Goal: Information Seeking & Learning: Find specific page/section

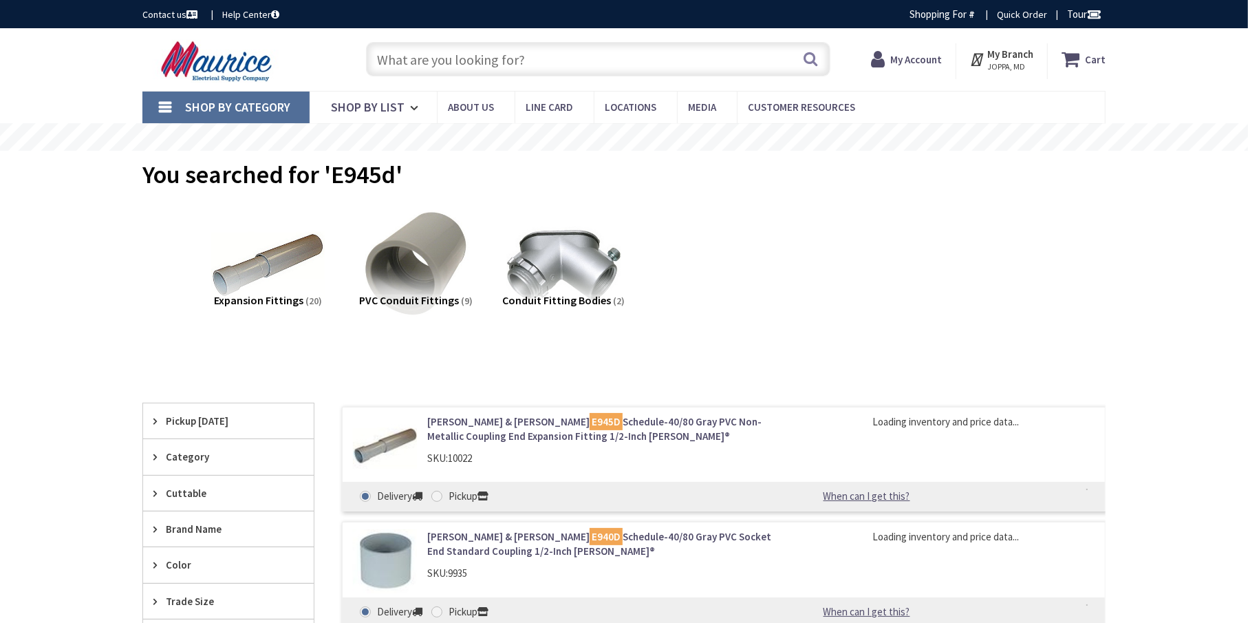
click at [507, 66] on input "text" at bounding box center [598, 59] width 464 height 34
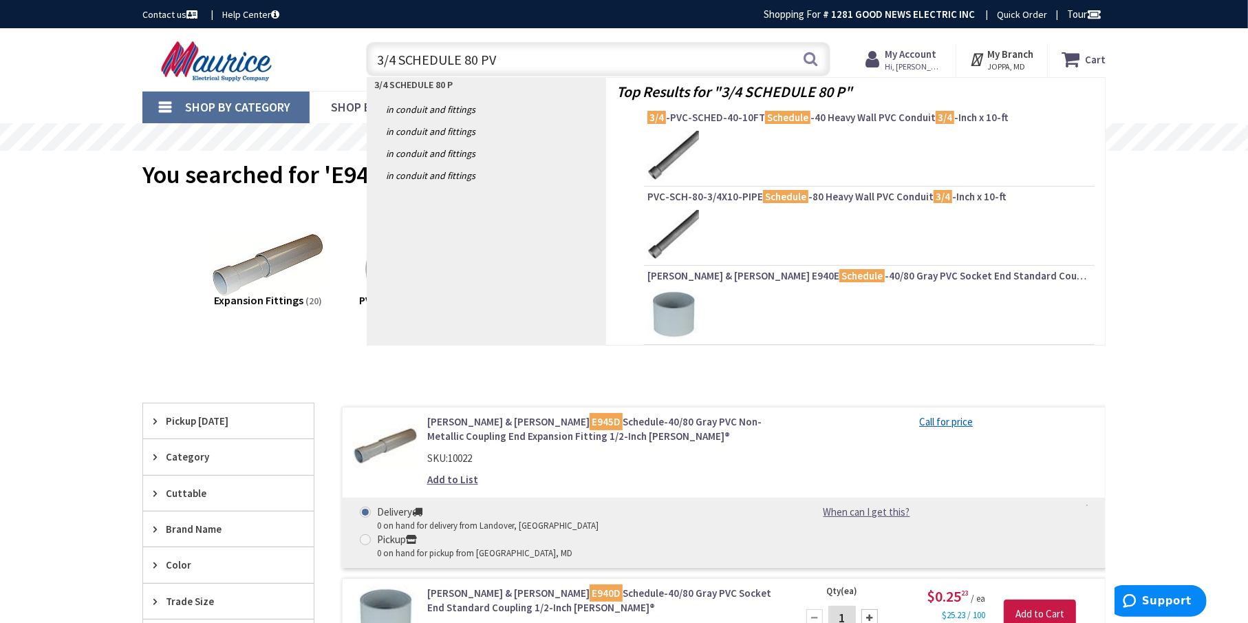
type input "3/4 SCHEDULE 80 PVC"
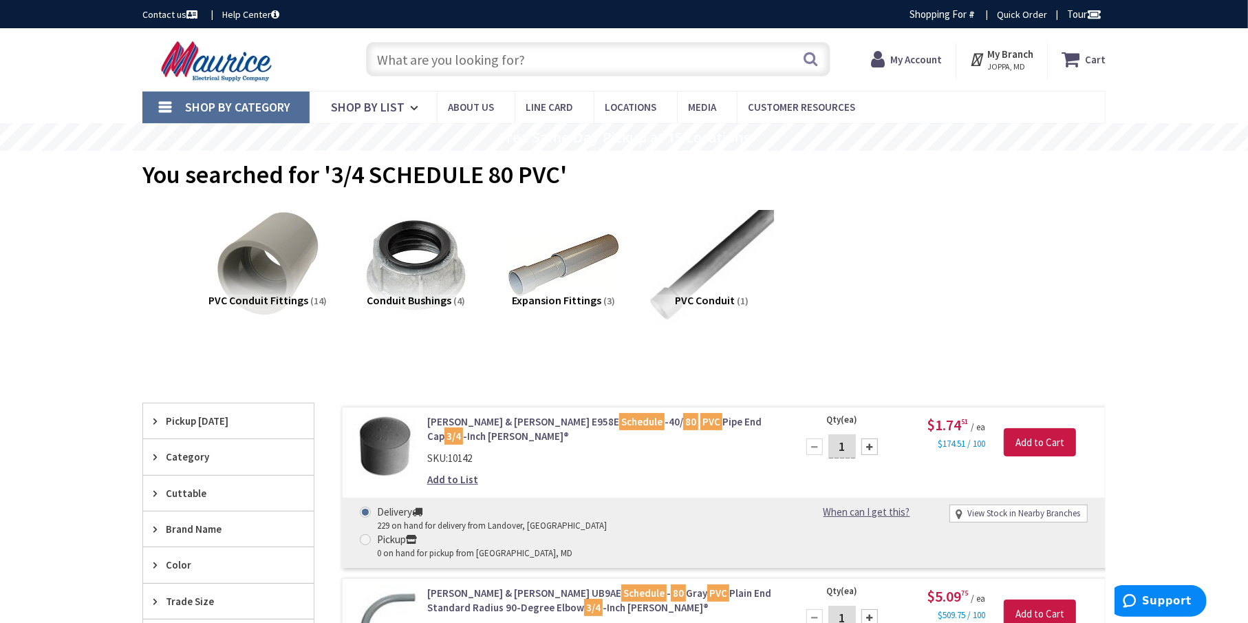
click at [710, 256] on img at bounding box center [712, 265] width 125 height 125
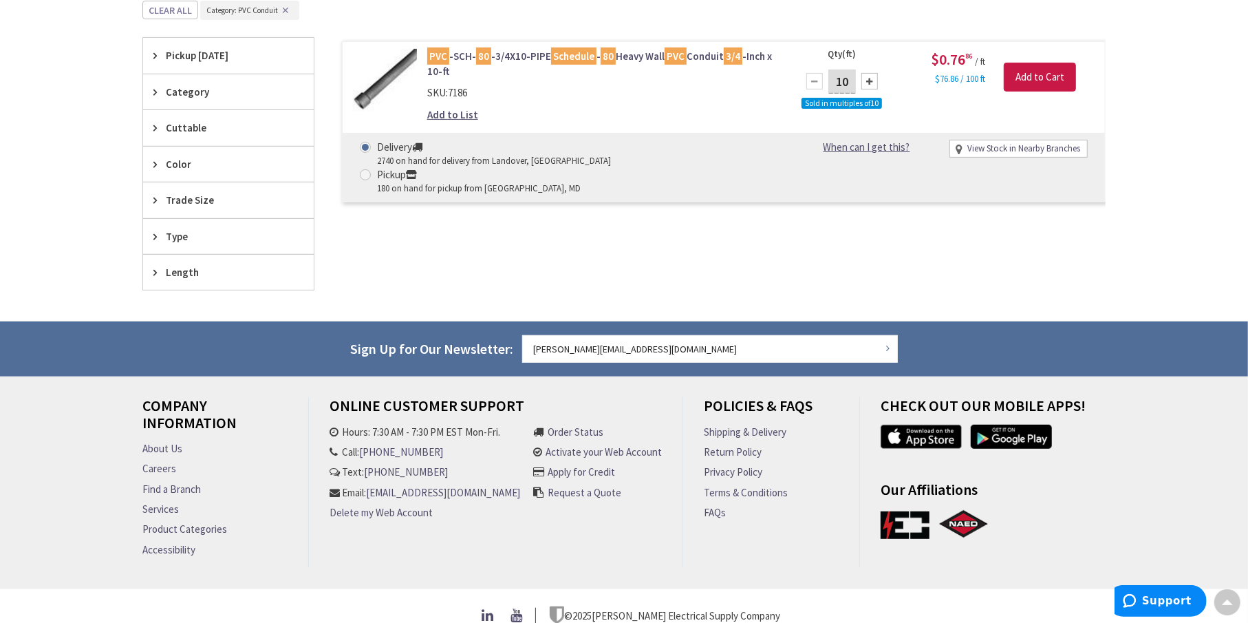
scroll to position [379, 0]
click at [568, 56] on mark "Schedule" at bounding box center [573, 55] width 45 height 17
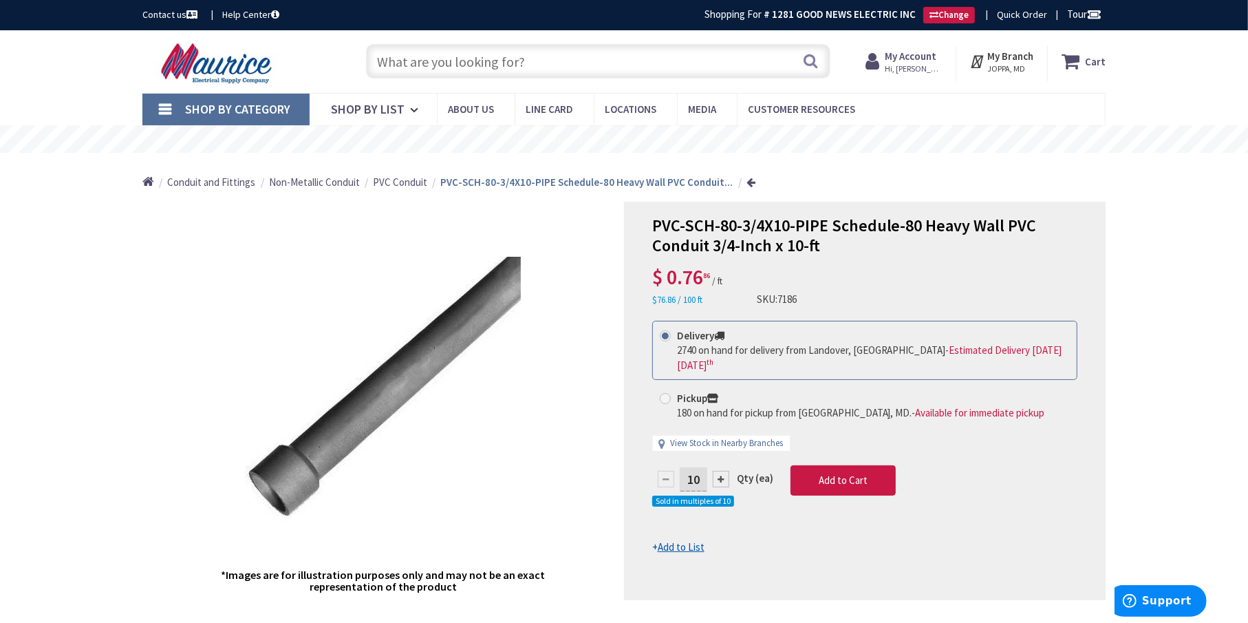
click at [464, 52] on input "text" at bounding box center [598, 61] width 464 height 34
type input "AK500"
